Goal: Task Accomplishment & Management: Manage account settings

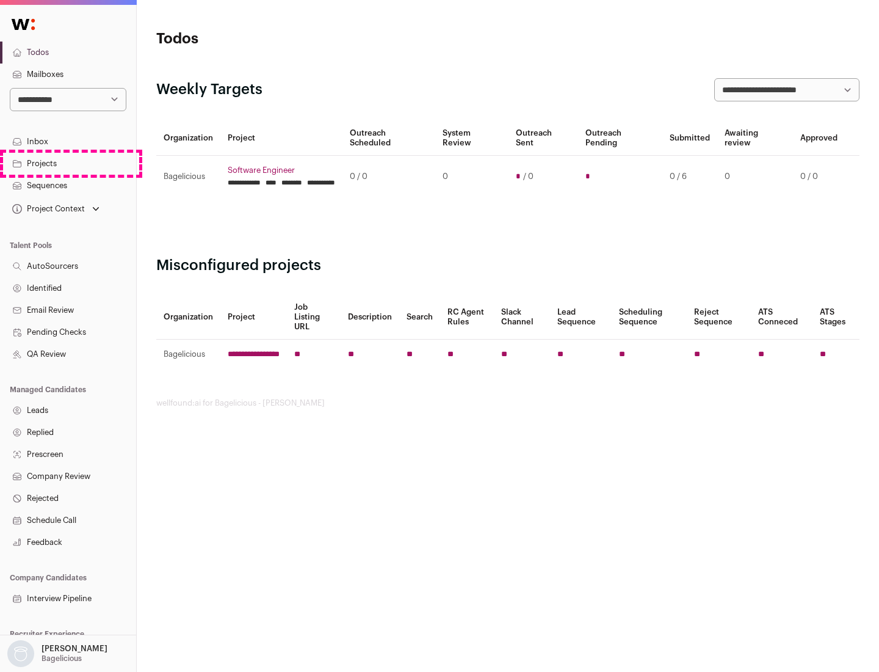
click at [68, 163] on link "Projects" at bounding box center [68, 164] width 136 height 22
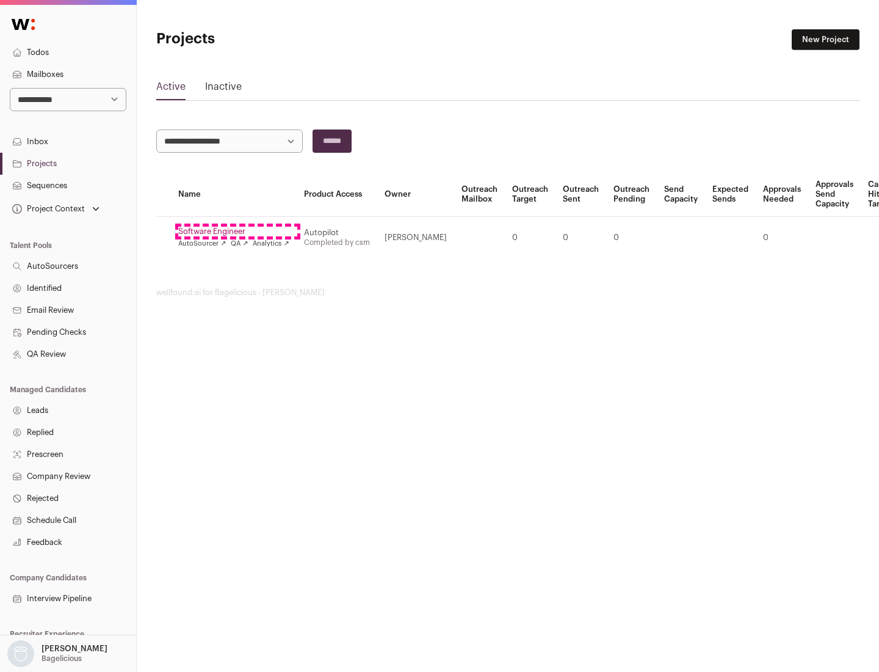
click at [238, 231] on link "Software Engineer" at bounding box center [233, 232] width 111 height 10
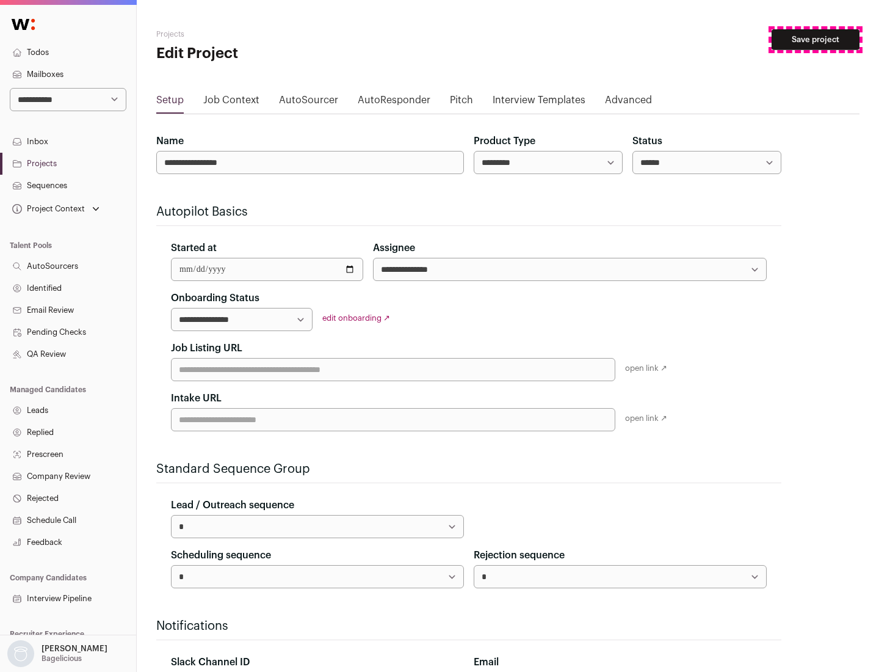
click at [816, 40] on button "Save project" at bounding box center [816, 39] width 88 height 21
